Goal: Task Accomplishment & Management: Manage account settings

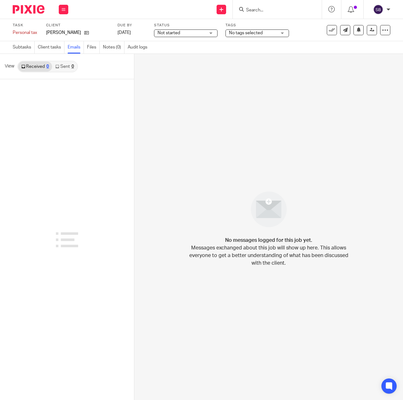
click at [61, 65] on link "Sent 0" at bounding box center [64, 67] width 25 height 10
click at [33, 67] on link "Received 0" at bounding box center [35, 67] width 34 height 10
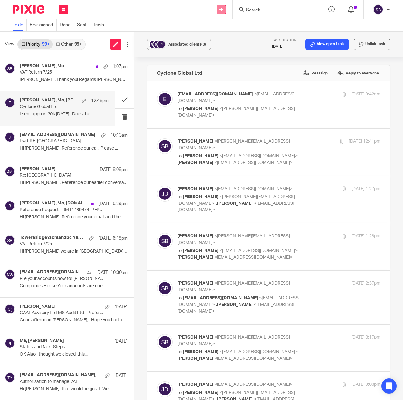
scroll to position [1072, 0]
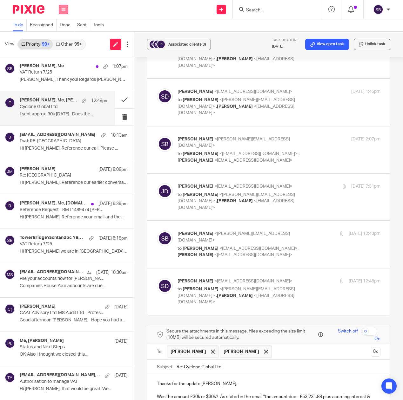
click at [63, 10] on icon at bounding box center [64, 10] width 4 height 4
click at [60, 37] on link "Email" at bounding box center [60, 38] width 11 height 4
drag, startPoint x: 220, startPoint y: 219, endPoint x: 235, endPoint y: 225, distance: 16.4
click at [235, 394] on p "Was the amount £30k or $30k? As stated in the email "the amount due - £53,231.8…" at bounding box center [268, 400] width 223 height 13
drag, startPoint x: 258, startPoint y: 232, endPoint x: 332, endPoint y: 235, distance: 74.3
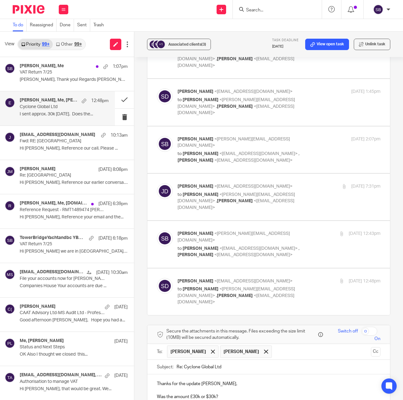
click at [332, 375] on div "Thanks for the update Steven, Was the amount £30k or $30k? I have had a respons…" at bounding box center [268, 403] width 242 height 56
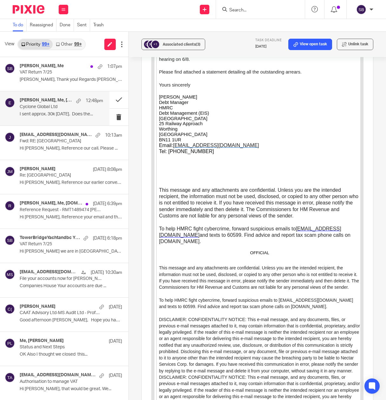
scroll to position [3105, 0]
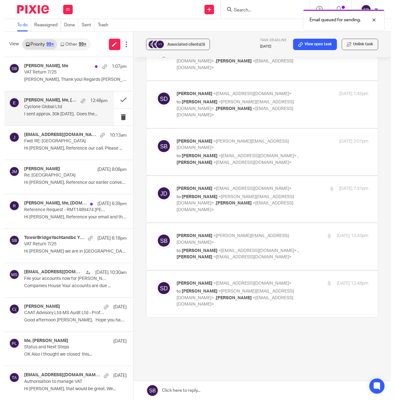
scroll to position [892, 0]
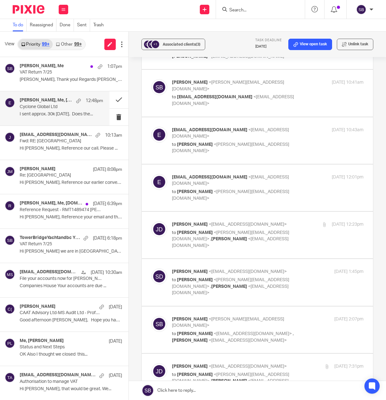
click at [246, 9] on input "Search" at bounding box center [257, 11] width 57 height 6
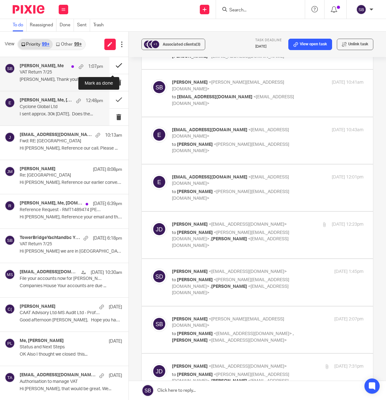
click at [112, 65] on button at bounding box center [118, 65] width 19 height 17
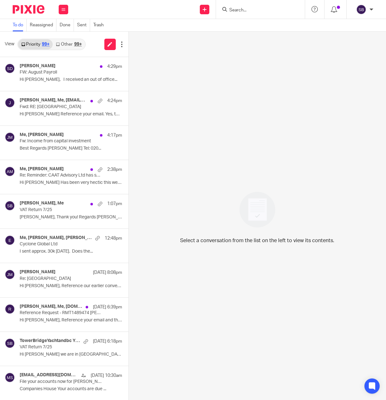
click at [250, 8] on input "Search" at bounding box center [257, 11] width 57 height 6
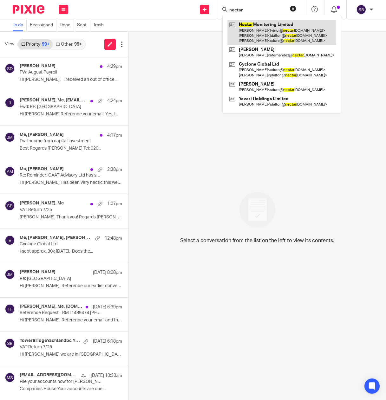
type input "nectar"
click at [259, 27] on link at bounding box center [281, 32] width 109 height 25
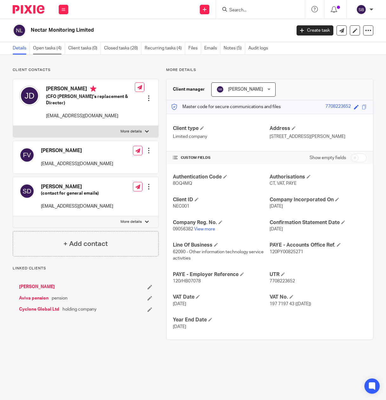
click at [39, 44] on link "Open tasks (4)" at bounding box center [49, 48] width 32 height 12
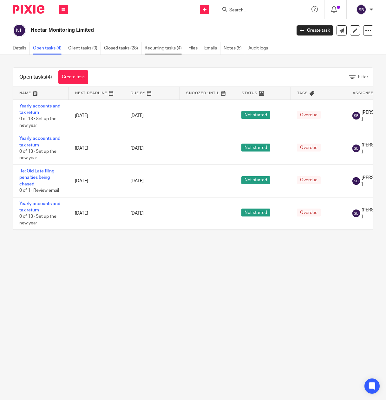
click at [160, 50] on link "Recurring tasks (4)" at bounding box center [165, 48] width 41 height 12
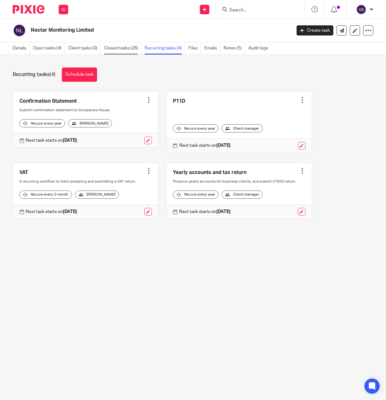
click at [126, 51] on link "Closed tasks (28)" at bounding box center [122, 48] width 37 height 12
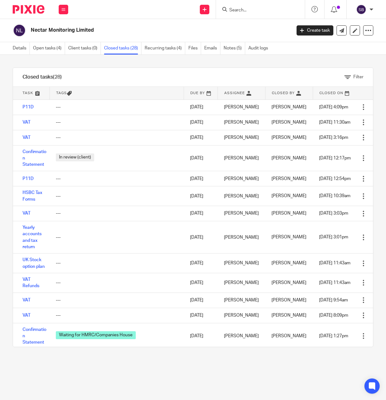
click at [207, 64] on div "Filter tasks Only show tasks matching all of these conditions 1 Task name Is Is…" at bounding box center [193, 227] width 386 height 345
click at [52, 47] on link "Open tasks (4)" at bounding box center [49, 48] width 32 height 12
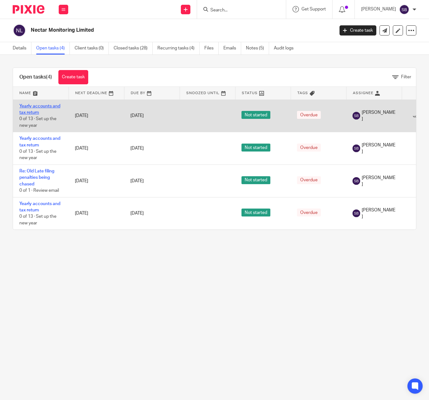
click at [46, 106] on link "Yearly accounts and tax return" at bounding box center [39, 109] width 41 height 11
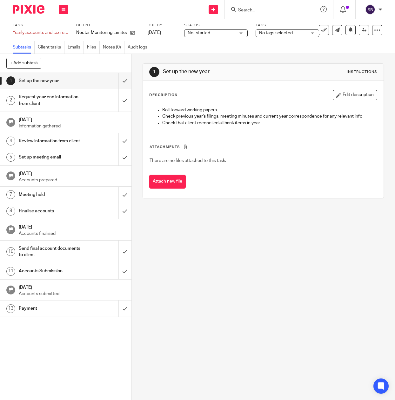
click at [259, 11] on input "Search" at bounding box center [265, 11] width 57 height 6
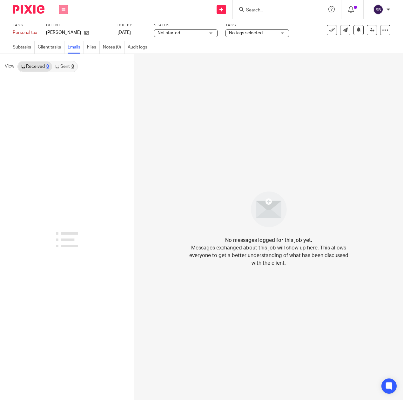
click at [65, 9] on button at bounding box center [64, 10] width 10 height 10
click at [60, 38] on link "Email" at bounding box center [60, 38] width 10 height 4
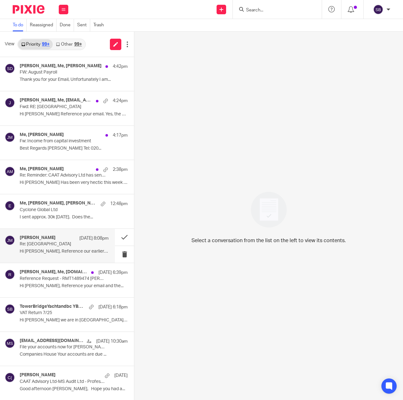
click at [40, 241] on div "[PERSON_NAME] [DATE] 8:08pm" at bounding box center [64, 238] width 89 height 6
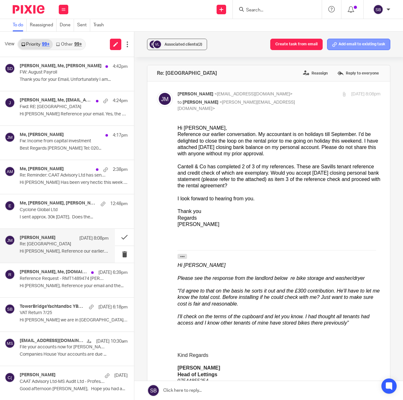
click at [350, 43] on button "Add email to existing task" at bounding box center [358, 44] width 63 height 11
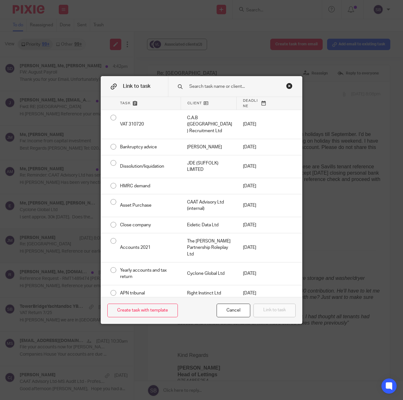
click at [214, 84] on input "text" at bounding box center [235, 86] width 95 height 7
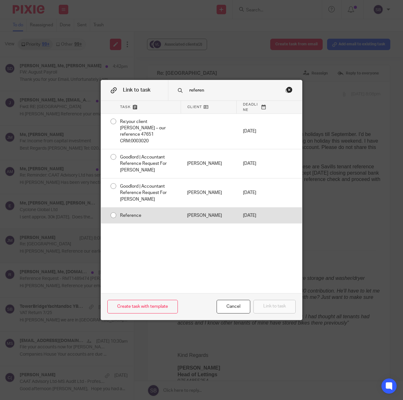
type input "referen"
click at [153, 208] on div "Reference" at bounding box center [147, 216] width 67 height 16
radio input "true"
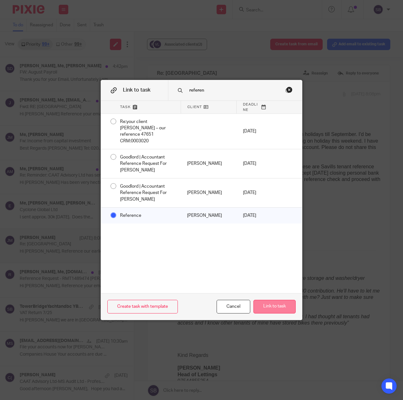
click at [256, 309] on button "Link to task" at bounding box center [274, 307] width 42 height 14
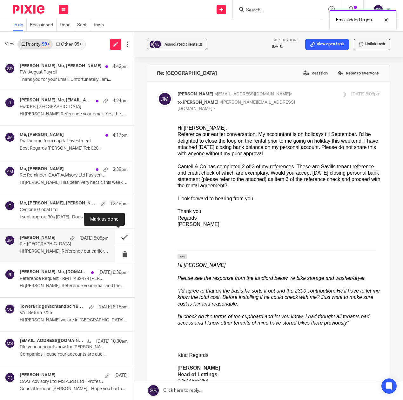
click at [117, 238] on button at bounding box center [124, 237] width 19 height 17
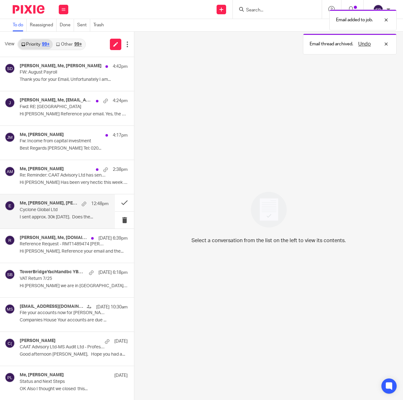
click at [82, 215] on p "I sent approx. 30k yesterday. Does the..." at bounding box center [64, 217] width 89 height 5
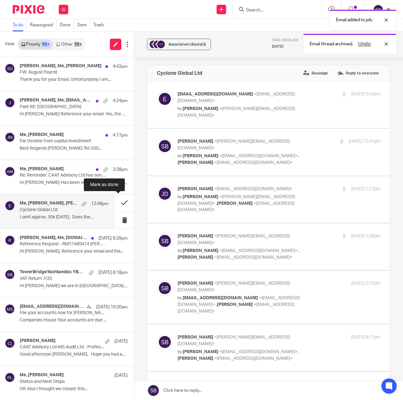
click at [116, 203] on button at bounding box center [124, 202] width 19 height 17
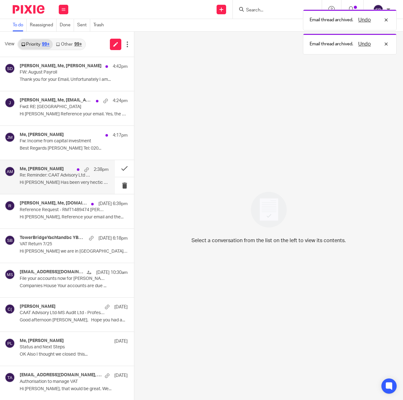
click at [71, 181] on p "Hi Steve Has been very hectic this week and..." at bounding box center [64, 182] width 89 height 5
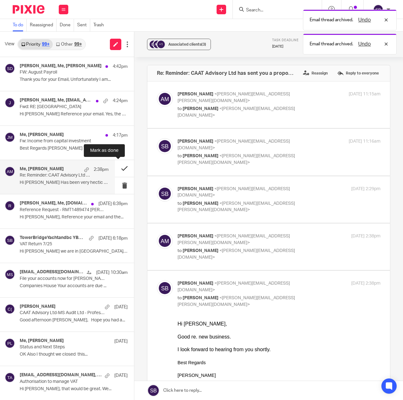
click at [119, 168] on button at bounding box center [124, 168] width 19 height 17
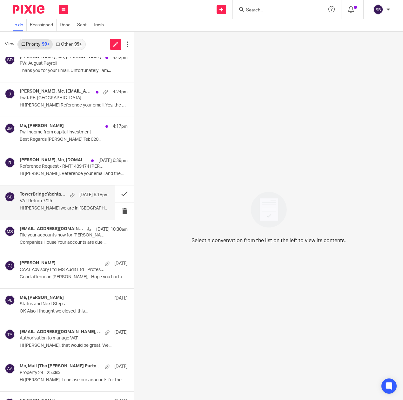
scroll to position [10, 0]
click at [64, 202] on p "VAT Return 7/25" at bounding box center [55, 200] width 71 height 5
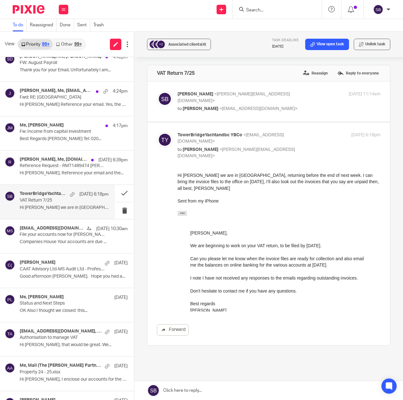
scroll to position [0, 0]
click at [117, 193] on button at bounding box center [124, 193] width 19 height 17
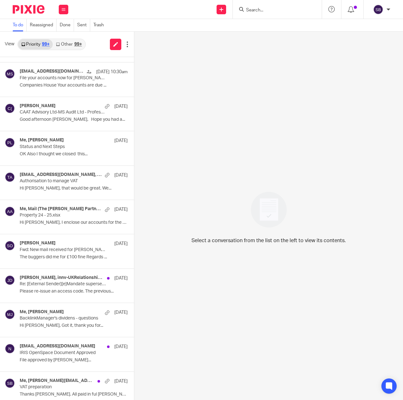
scroll to position [135, 0]
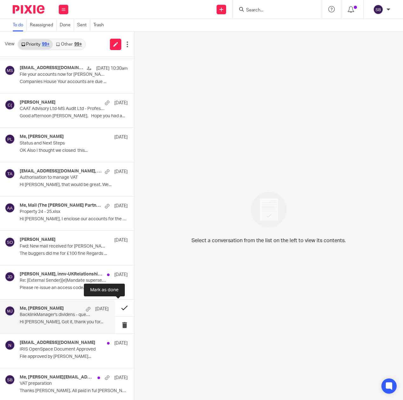
click at [118, 309] on button at bounding box center [124, 308] width 19 height 17
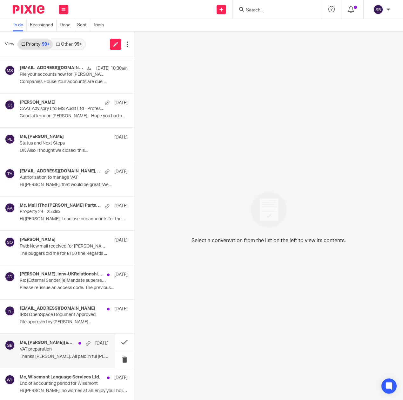
click at [69, 350] on p "VAT preparation" at bounding box center [55, 349] width 71 height 5
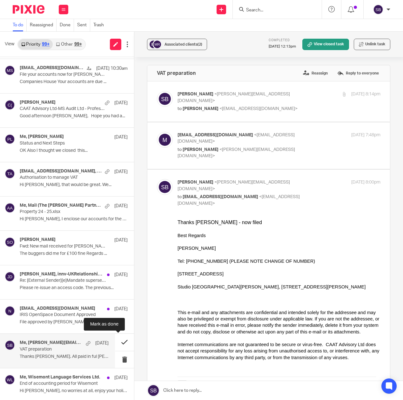
scroll to position [0, 0]
click at [117, 345] on button at bounding box center [124, 342] width 19 height 17
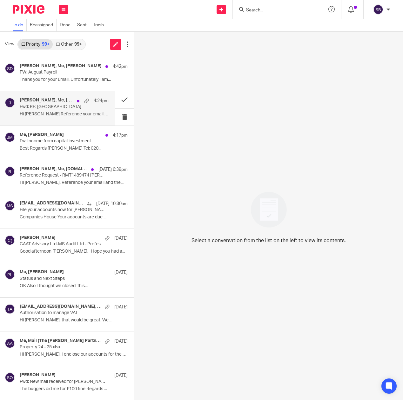
click at [50, 109] on p "Fwd: RE: [GEOGRAPHIC_DATA]" at bounding box center [55, 106] width 71 height 5
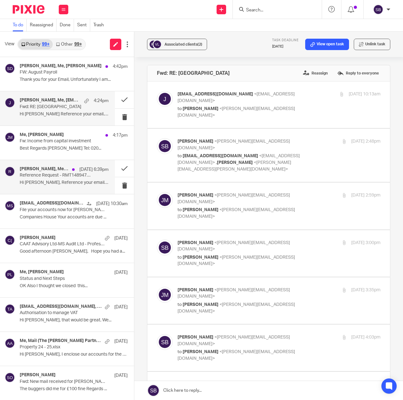
click at [75, 180] on div "Julian Moore, Me, Reference-my-tenant.com 20 Aug 6:39pm Reference Request - RMT…" at bounding box center [64, 177] width 89 height 21
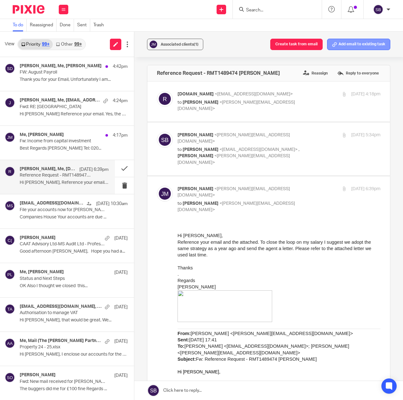
click at [334, 46] on button "Add email to existing task" at bounding box center [358, 44] width 63 height 11
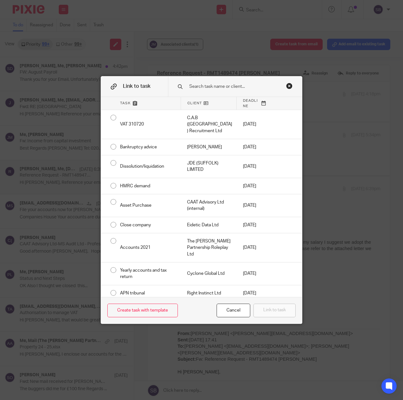
click at [214, 84] on input "text" at bounding box center [235, 86] width 95 height 7
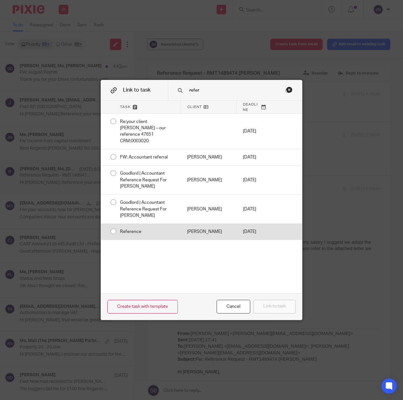
type input "refer"
click at [197, 234] on div "[PERSON_NAME]" at bounding box center [209, 232] width 56 height 16
radio input "true"
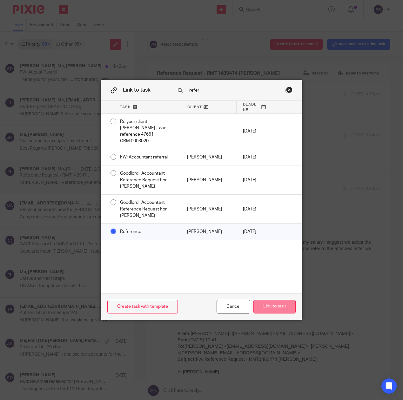
click at [267, 304] on button "Link to task" at bounding box center [274, 307] width 42 height 14
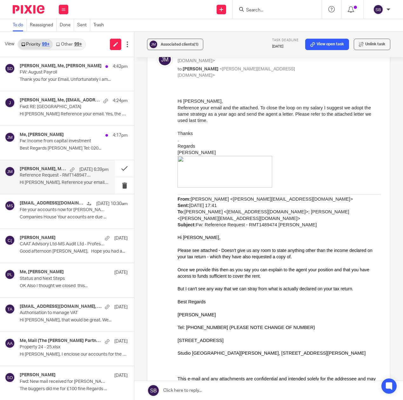
scroll to position [129, 0]
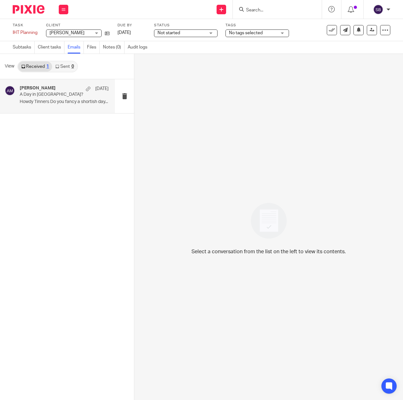
drag, startPoint x: 85, startPoint y: 101, endPoint x: 68, endPoint y: 97, distance: 17.8
click at [68, 97] on p "A Day in Barnet?" at bounding box center [55, 94] width 71 height 5
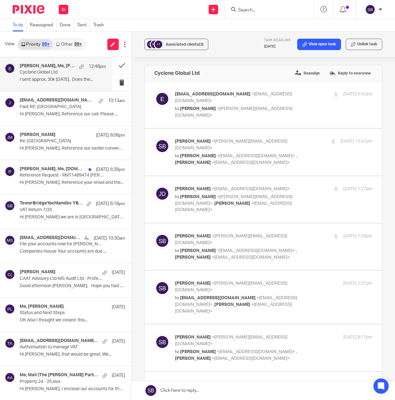
scroll to position [892, 0]
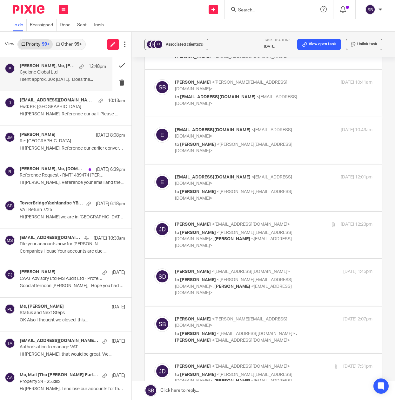
click at [243, 16] on div at bounding box center [269, 9] width 89 height 19
click at [242, 8] on input "Search" at bounding box center [265, 11] width 57 height 6
type input "n"
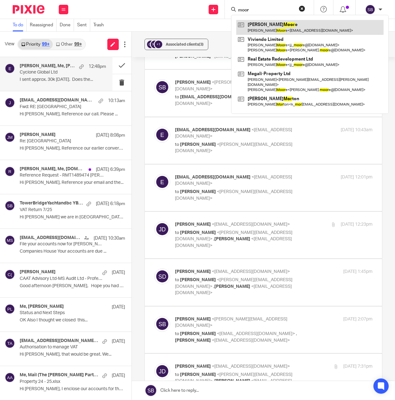
type input "moor"
click at [253, 24] on link at bounding box center [309, 27] width 147 height 15
